Goal: Information Seeking & Learning: Learn about a topic

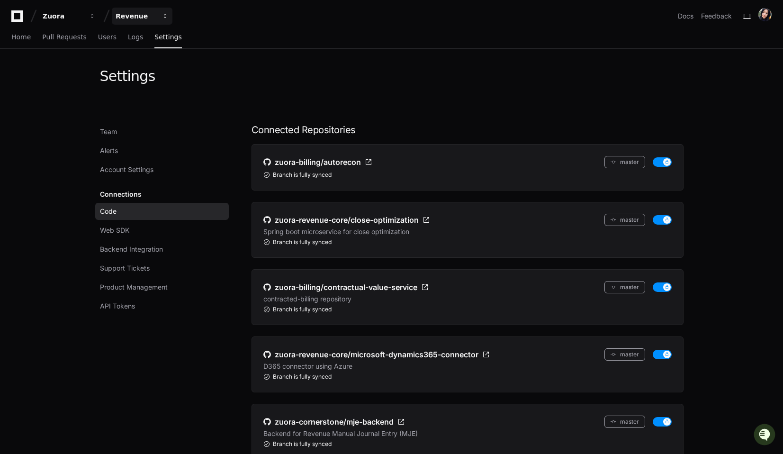
click at [165, 18] on span "button" at bounding box center [165, 16] width 7 height 7
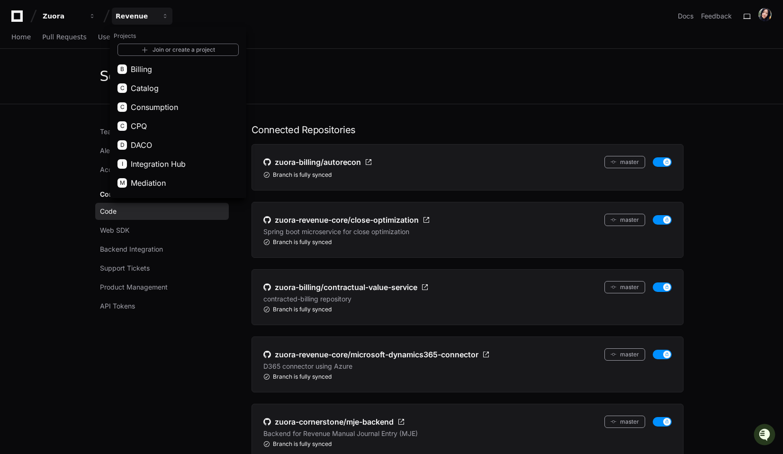
click at [238, 20] on div "Zuora Revenue Projects Join or create a project B Billing C Catalog C Consumpti…" at bounding box center [391, 16] width 760 height 17
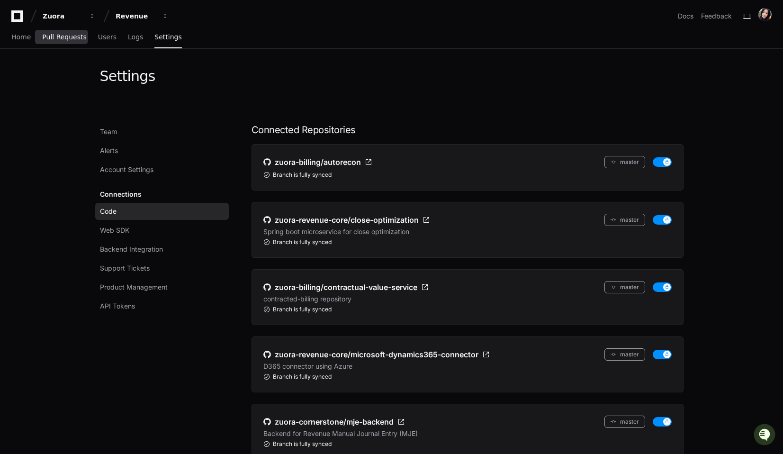
click at [57, 36] on span "Pull Requests" at bounding box center [64, 37] width 44 height 6
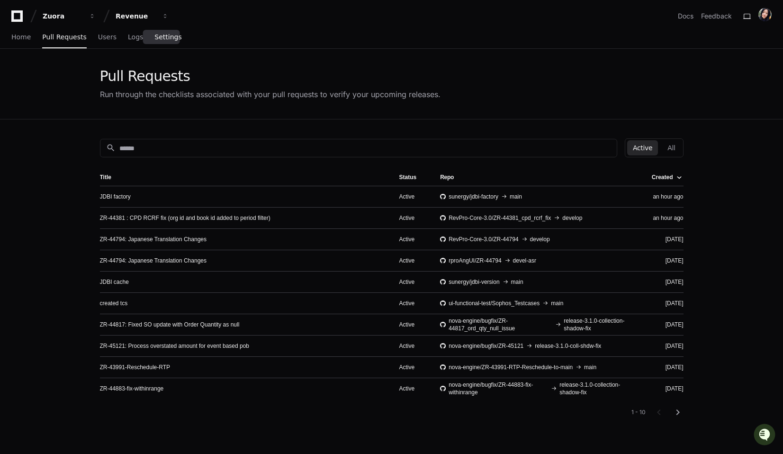
click at [169, 35] on span "Settings" at bounding box center [167, 37] width 27 height 6
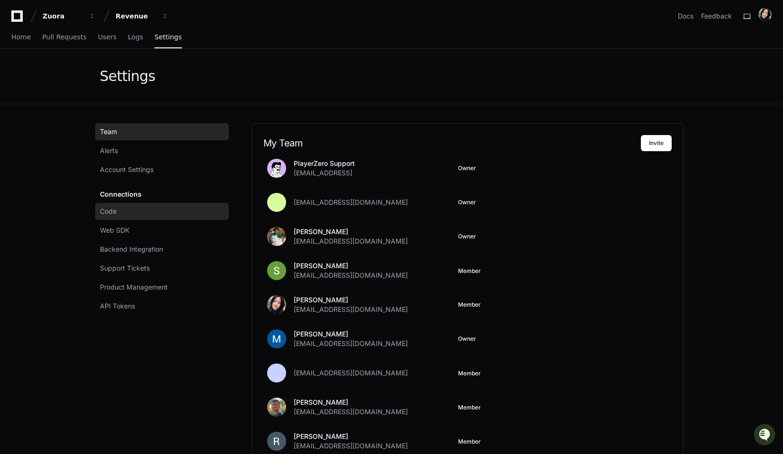
click at [108, 214] on span "Code" at bounding box center [108, 210] width 17 height 9
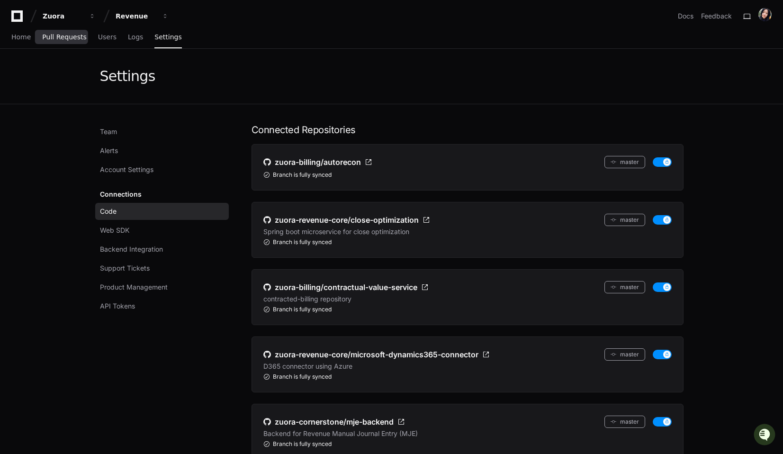
click at [57, 38] on span "Pull Requests" at bounding box center [64, 37] width 44 height 6
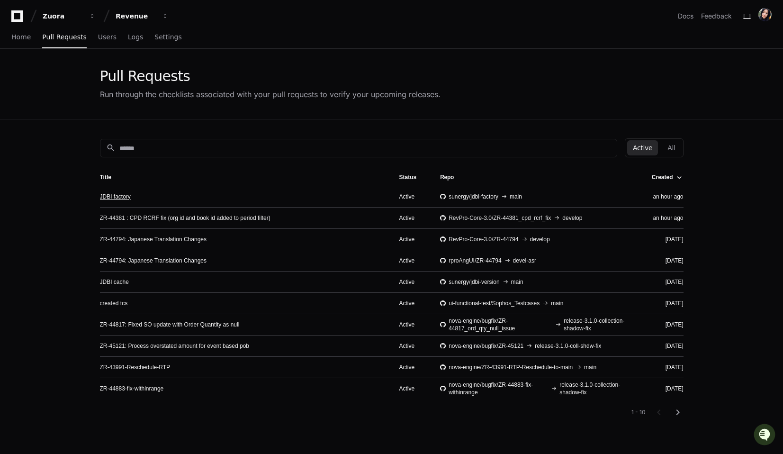
click at [119, 196] on link "JDBI factory" at bounding box center [115, 197] width 31 height 8
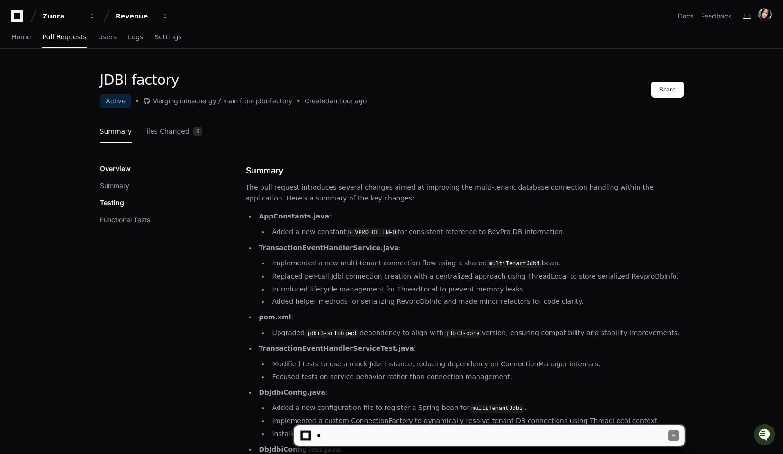
click at [332, 436] on textarea at bounding box center [491, 435] width 353 height 21
type textarea "*"
click at [320, 435] on textarea "To enrich screen reader interactions, please activate Accessibility in Grammarl…" at bounding box center [491, 435] width 353 height 21
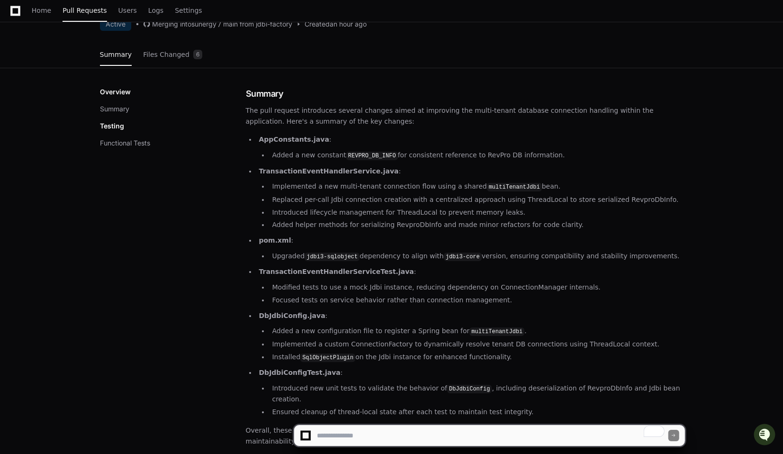
click at [281, 96] on div "Overview Summary Testing Functional Tests Summary The pull request introduces s…" at bounding box center [391, 410] width 583 height 647
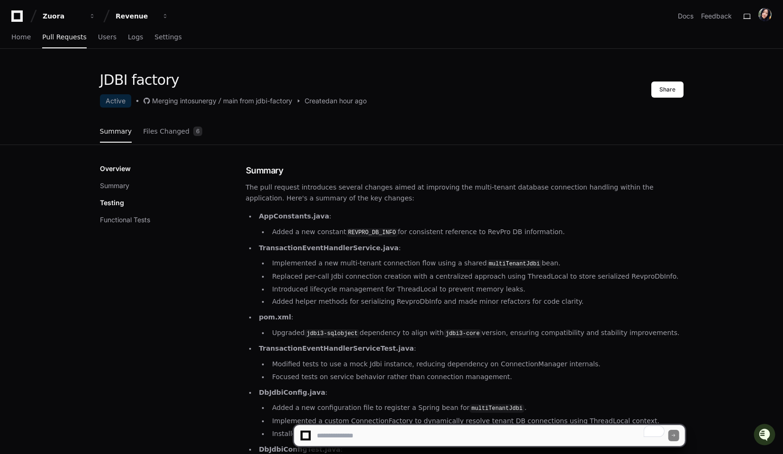
click at [310, 185] on p "The pull request introduces several changes aimed at improving the multi-tenant…" at bounding box center [464, 193] width 437 height 22
click at [20, 37] on span "Home" at bounding box center [20, 37] width 19 height 6
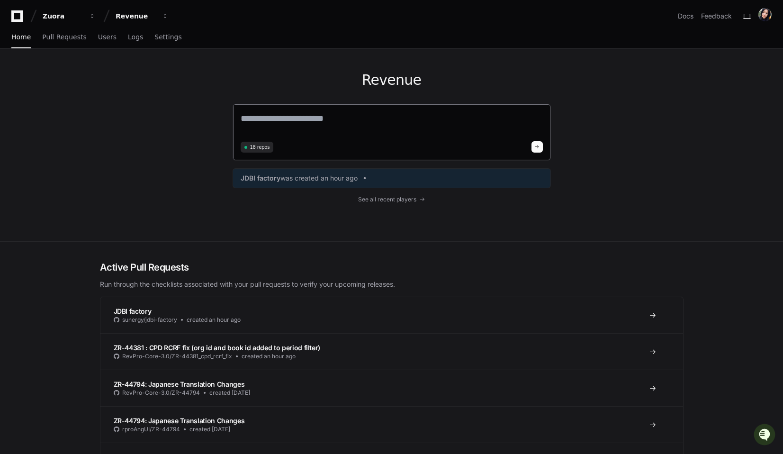
click at [261, 118] on textarea at bounding box center [392, 125] width 302 height 27
click at [310, 122] on textarea at bounding box center [392, 125] width 302 height 27
click at [289, 118] on textarea at bounding box center [392, 125] width 302 height 27
